Goal: Check status

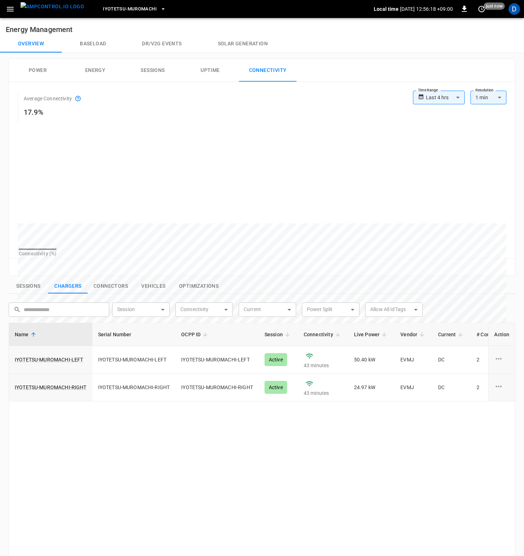
click at [38, 71] on button "Power" at bounding box center [38, 70] width 58 height 23
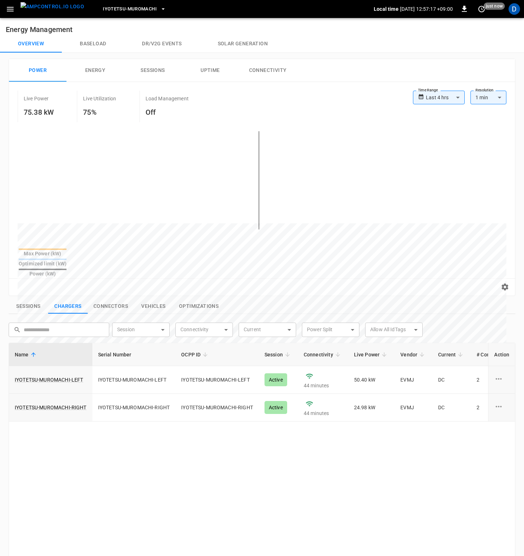
click at [302, 92] on div "Live Power 75.38 kW Live Utilization 75% Load Management Off" at bounding box center [215, 107] width 395 height 32
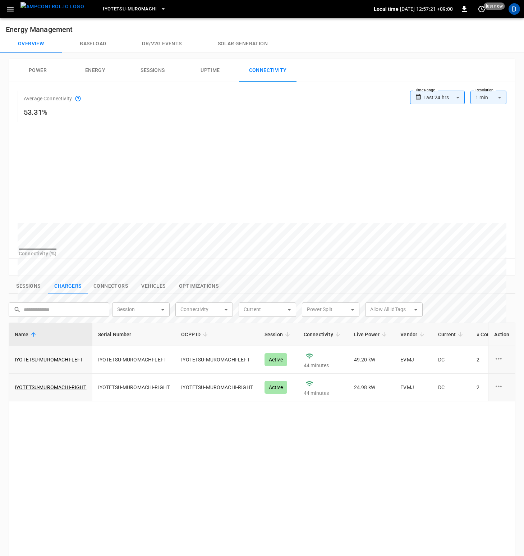
scroll to position [39, 0]
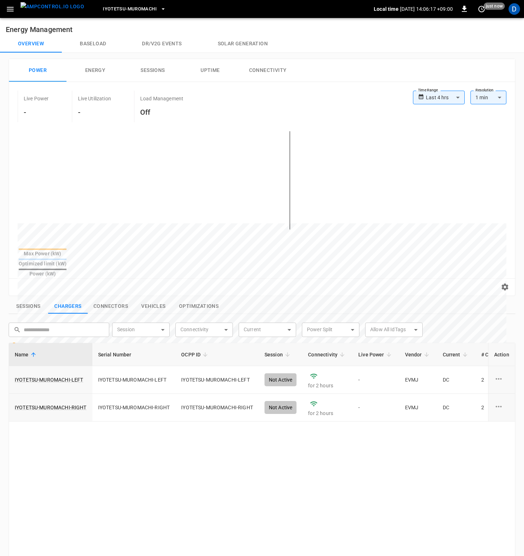
click at [336, 94] on div "Live Power - Live Utilization - Load Management Off" at bounding box center [215, 107] width 395 height 32
